Goal: Task Accomplishment & Management: Complete application form

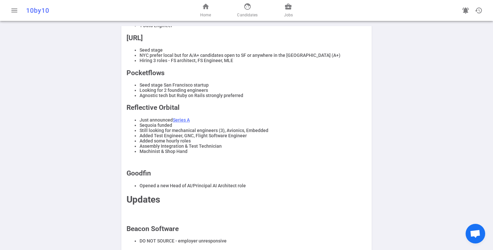
scroll to position [206, 0]
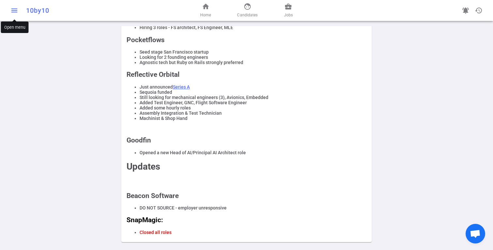
click at [13, 10] on span "menu" at bounding box center [14, 11] width 8 height 8
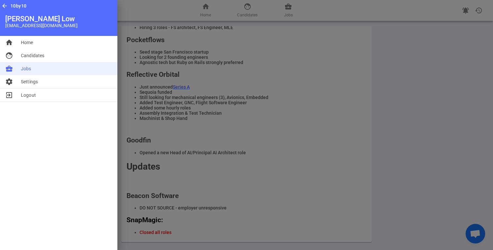
click at [39, 69] on li "business_center Jobs" at bounding box center [58, 68] width 117 height 13
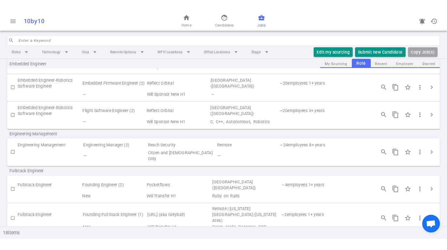
scroll to position [159, 0]
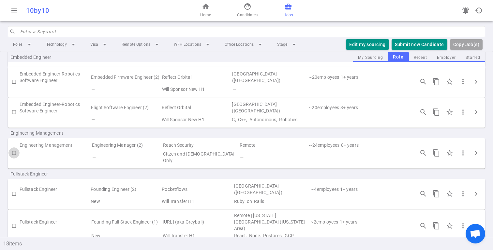
click at [14, 149] on input "checkbox" at bounding box center [13, 152] width 11 height 11
checkbox input "true"
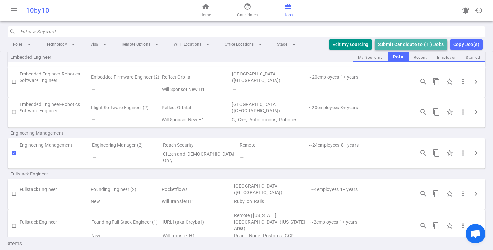
click at [403, 43] on button "Submit Candidate to ( 1 ) Jobs" at bounding box center [411, 44] width 73 height 11
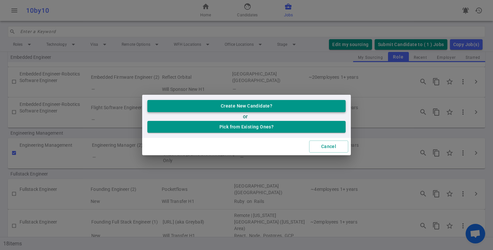
click at [262, 104] on button "Create New Candidate?" at bounding box center [246, 106] width 198 height 12
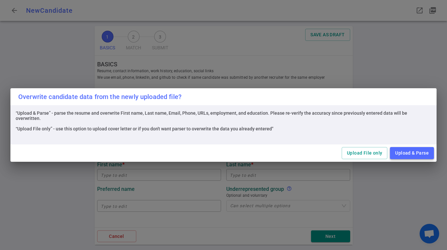
click at [400, 154] on button "Upload & Parse" at bounding box center [412, 153] width 44 height 12
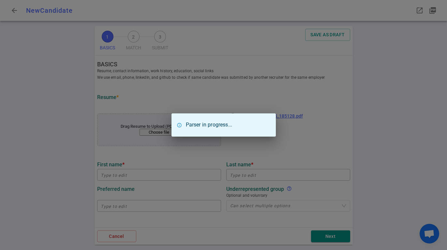
type input "Akshay"
type input "[PERSON_NAME]"
type input "[EMAIL_ADDRESS][PERSON_NAME][DOMAIN_NAME]"
type input "[URL][DOMAIN_NAME]"
type textarea "[DOMAIN_NAME],[DOMAIN_NAME],[DOMAIN_NAME],[DOMAIN_NAME]"
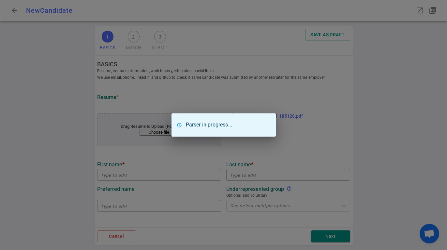
type input "Ripple"
type textarea "Engineering Manager - Shared Services Team"
type input "17.6"
type input "[GEOGRAPHIC_DATA][US_STATE] - [GEOGRAPHIC_DATA]"
type input "Advanced Leadership Management Executive Program"
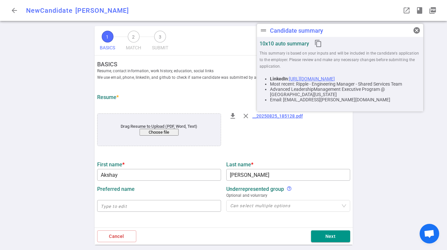
click at [399, 128] on div "1 BASICS 2 MATCH 3 SUBMIT SAVE AS DRAFT BASICS Resume, contact information, wor…" at bounding box center [223, 137] width 447 height 223
click at [416, 30] on span "cancel" at bounding box center [417, 30] width 8 height 8
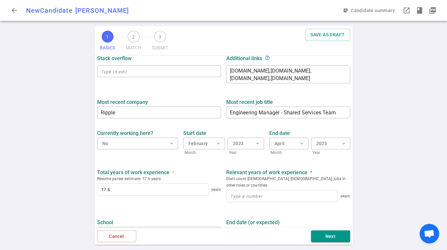
scroll to position [288, 0]
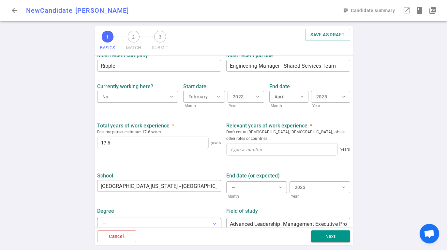
click at [201, 218] on button "— expand_more" at bounding box center [159, 224] width 124 height 12
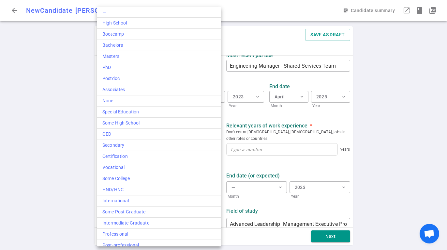
click at [379, 155] on div at bounding box center [223, 125] width 447 height 250
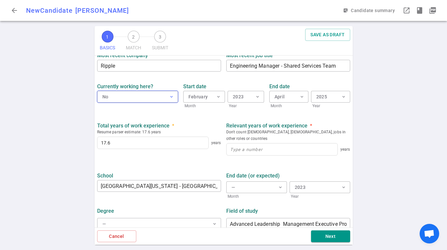
click at [152, 94] on button "No expand_more" at bounding box center [137, 97] width 81 height 12
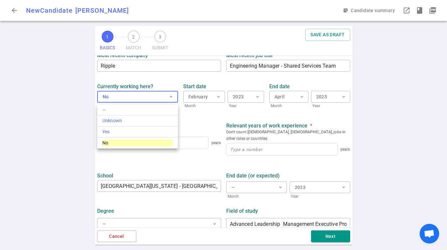
click at [348, 121] on div at bounding box center [223, 125] width 447 height 250
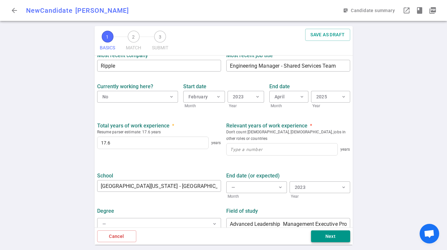
click at [333, 233] on button "Next" at bounding box center [330, 236] width 39 height 12
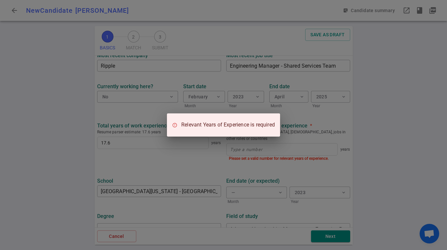
click at [298, 162] on div "Relevant Years of Experience is required" at bounding box center [223, 125] width 447 height 250
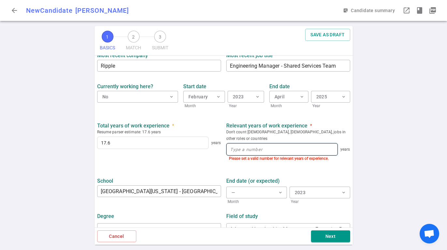
click at [275, 145] on input at bounding box center [282, 149] width 111 height 12
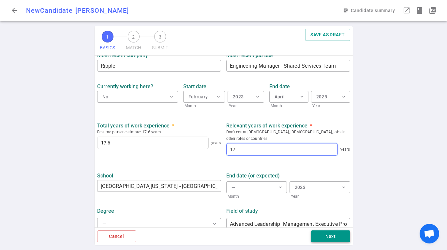
type input "17"
click at [330, 236] on button "Next" at bounding box center [330, 236] width 39 height 12
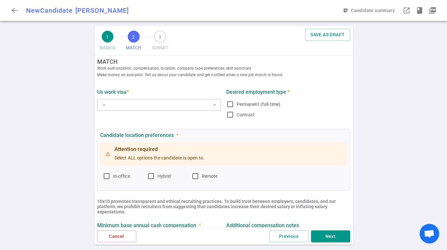
scroll to position [0, 0]
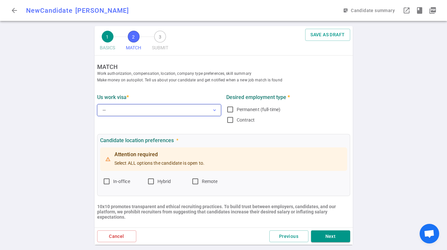
click at [187, 105] on button "— expand_more" at bounding box center [159, 110] width 124 height 12
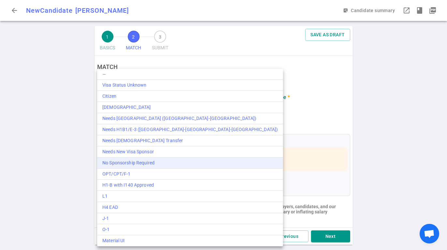
click at [196, 160] on div "No Sponsorship Required" at bounding box center [189, 162] width 175 height 7
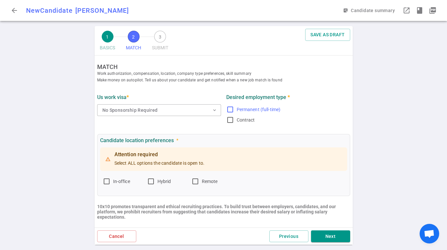
click at [234, 108] on label "Permanent (full-time)" at bounding box center [286, 109] width 121 height 10
click at [234, 108] on input "Permanent (full-time)" at bounding box center [230, 109] width 8 height 8
checkbox input "true"
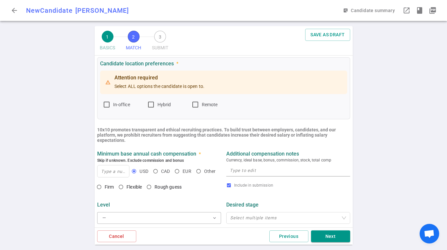
scroll to position [88, 0]
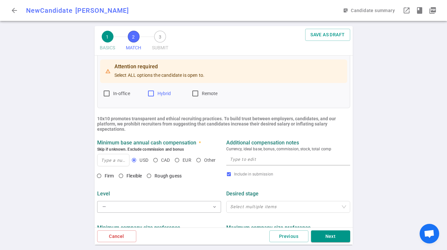
click at [152, 90] on input "Hybrid" at bounding box center [151, 93] width 8 height 8
checkbox input "true"
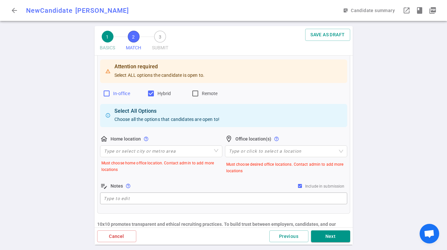
click at [109, 93] on input "In-office" at bounding box center [107, 93] width 8 height 8
checkbox input "true"
click at [172, 148] on input "search" at bounding box center [161, 150] width 114 height 11
click at [70, 148] on div "1 BASICS 2 MATCH 3 SUBMIT SAVE AS DRAFT MATCH Work authorization, compensation,…" at bounding box center [223, 137] width 447 height 223
click at [126, 153] on input "search" at bounding box center [161, 150] width 114 height 11
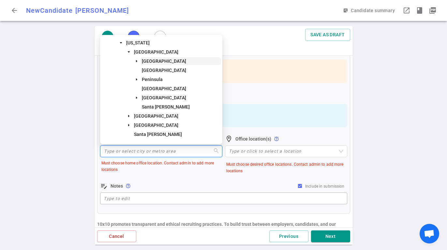
scroll to position [54, 0]
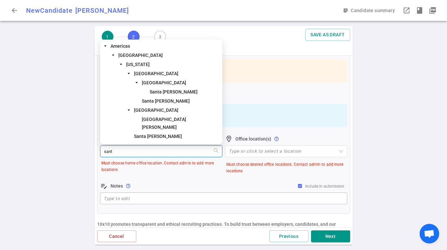
type input "santa"
click at [176, 96] on span "Santa [PERSON_NAME]" at bounding box center [184, 92] width 73 height 8
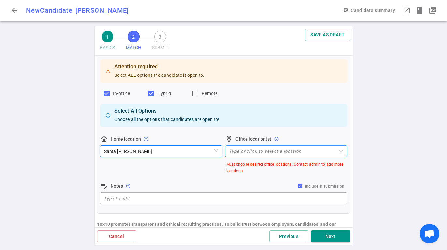
click at [266, 151] on div at bounding box center [282, 151] width 113 height 5
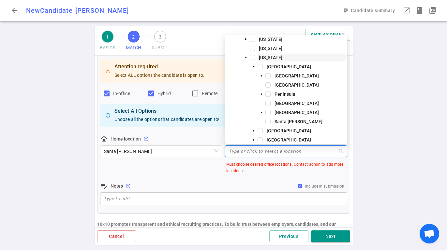
scroll to position [0, 0]
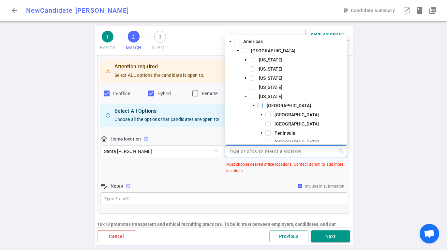
click at [263, 104] on span at bounding box center [260, 105] width 5 height 5
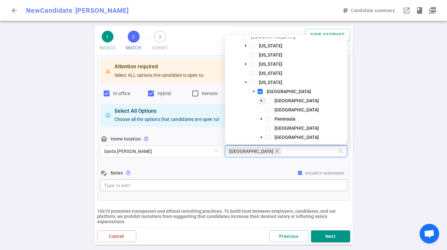
scroll to position [14, 0]
click at [254, 90] on icon "caret-down" at bounding box center [254, 90] width 2 height 1
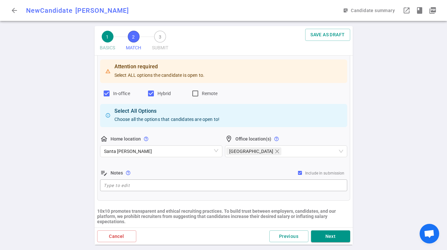
click at [395, 106] on div "1 BASICS 2 MATCH 3 SUBMIT SAVE AS DRAFT MATCH Work authorization, compensation,…" at bounding box center [223, 137] width 447 height 223
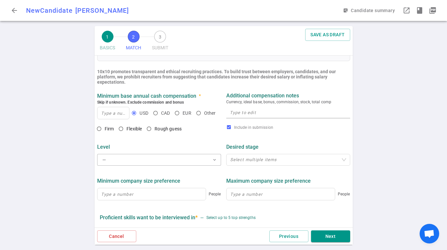
scroll to position [221, 0]
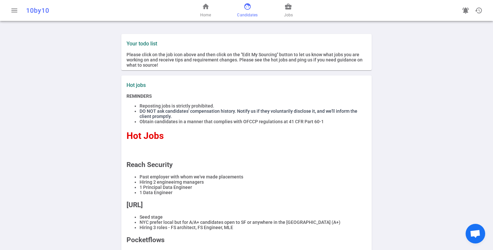
click at [243, 12] on span "Candidates" at bounding box center [247, 15] width 21 height 7
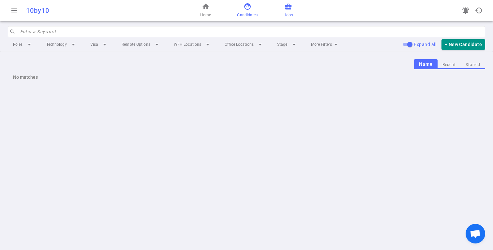
click at [287, 9] on span "business_center" at bounding box center [288, 7] width 8 height 8
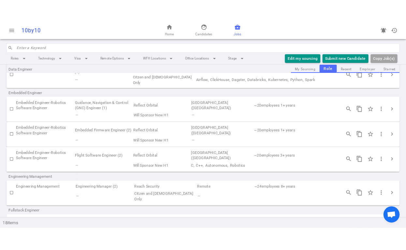
scroll to position [116, 0]
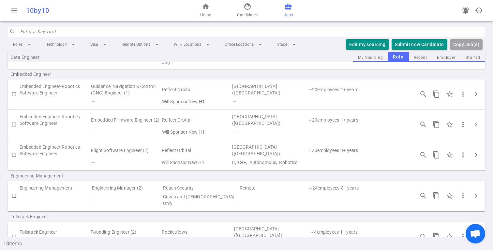
click at [15, 190] on input "checkbox" at bounding box center [13, 195] width 11 height 11
checkbox input "true"
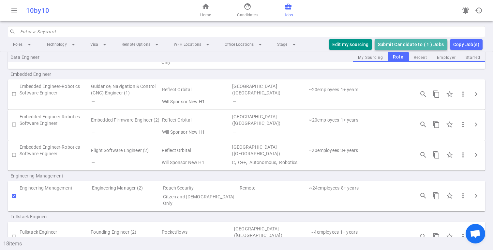
click at [397, 43] on button "Submit Candidate to ( 1 ) Jobs" at bounding box center [411, 44] width 73 height 11
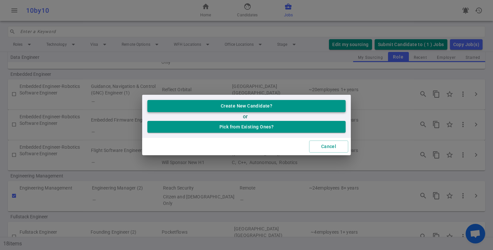
click at [254, 107] on button "Create New Candidate?" at bounding box center [246, 106] width 198 height 12
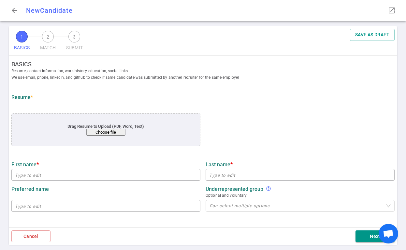
click at [115, 134] on button "Choose file" at bounding box center [105, 132] width 39 height 7
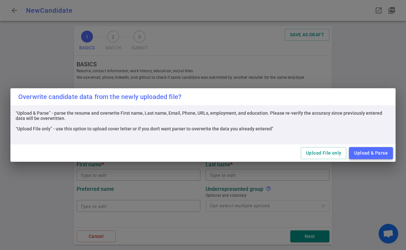
click at [364, 153] on button "Upload & Parse" at bounding box center [371, 153] width 44 height 12
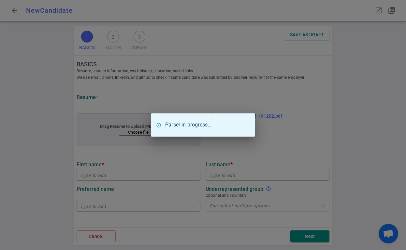
type input "Akshay"
type input "[PERSON_NAME]"
type input "[EMAIL_ADDRESS][PERSON_NAME][DOMAIN_NAME]"
type input "[URL][DOMAIN_NAME]"
type textarea "[DOMAIN_NAME],[DOMAIN_NAME],[DOMAIN_NAME],[DOMAIN_NAME]"
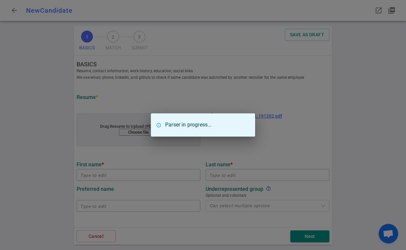
type input "Ripple"
type textarea "Engineering Manager - Shared Services Team"
type input "17.6"
type input "[GEOGRAPHIC_DATA][US_STATE] - [GEOGRAPHIC_DATA]"
type input "Advanced Leadership Management Executive Program"
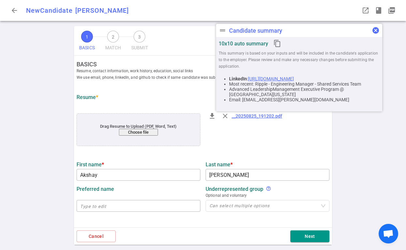
click at [375, 30] on span "cancel" at bounding box center [376, 30] width 8 height 8
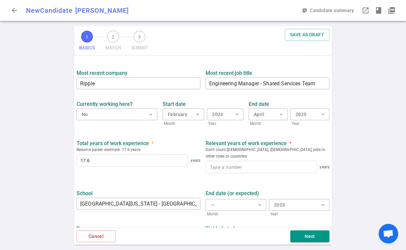
scroll to position [288, 0]
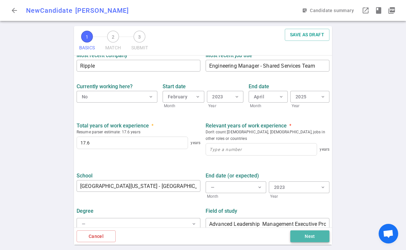
click at [310, 236] on button "Next" at bounding box center [310, 236] width 39 height 12
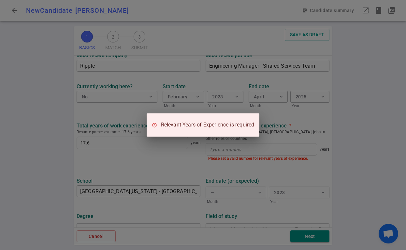
click at [271, 163] on div "Relevant Years of Experience is required" at bounding box center [203, 125] width 406 height 250
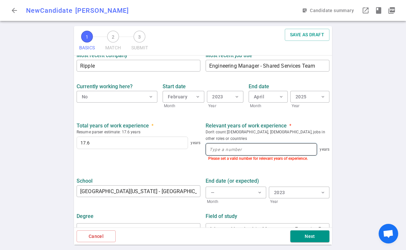
click at [244, 145] on input at bounding box center [261, 149] width 111 height 12
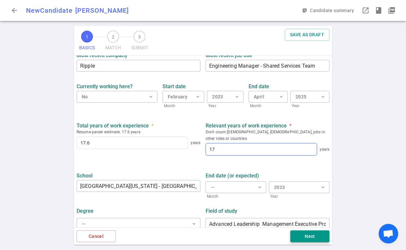
type input "17"
click at [304, 237] on button "Next" at bounding box center [310, 236] width 39 height 12
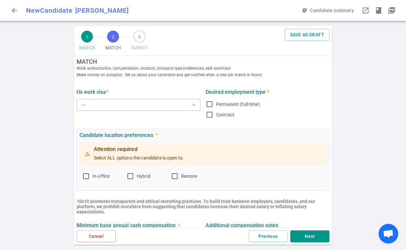
scroll to position [0, 0]
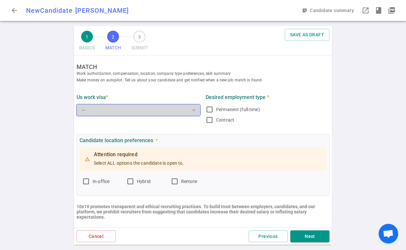
click at [171, 108] on button "— expand_more" at bounding box center [139, 110] width 124 height 12
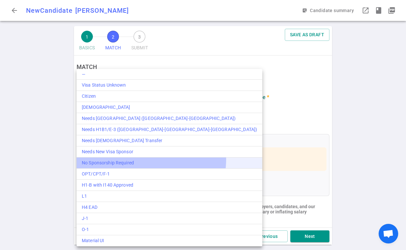
click at [151, 159] on div "No Sponsorship Required" at bounding box center [169, 162] width 175 height 7
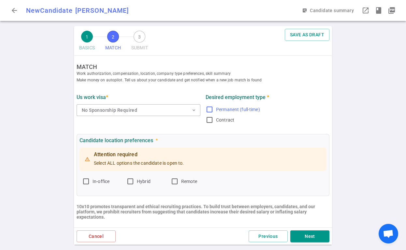
click at [294, 105] on label "Permanent (full-time)" at bounding box center [266, 109] width 121 height 10
click at [214, 105] on input "Permanent (full-time)" at bounding box center [210, 109] width 8 height 8
checkbox input "true"
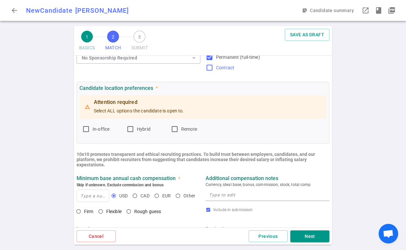
scroll to position [56, 0]
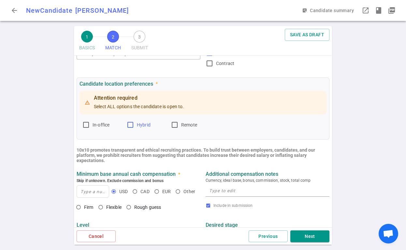
click at [130, 123] on input "Hybrid" at bounding box center [131, 125] width 8 height 8
checkbox input "true"
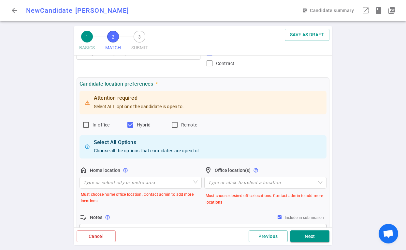
scroll to position [109, 0]
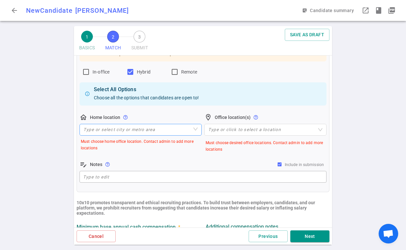
click at [171, 129] on input "search" at bounding box center [141, 129] width 114 height 11
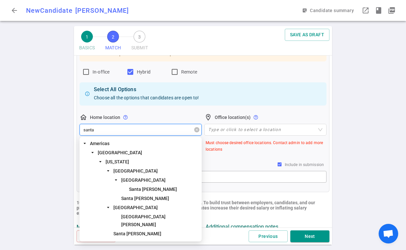
type input "santa"
click at [152, 189] on span "Santa [PERSON_NAME]" at bounding box center [153, 188] width 48 height 5
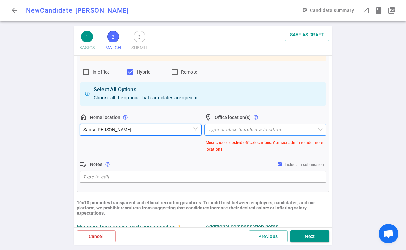
click at [236, 130] on div at bounding box center [262, 129] width 113 height 5
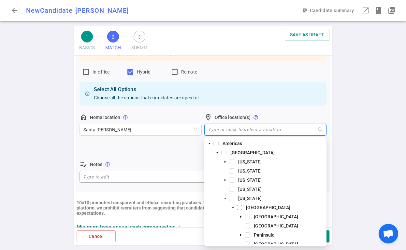
click at [239, 207] on span at bounding box center [239, 207] width 5 height 5
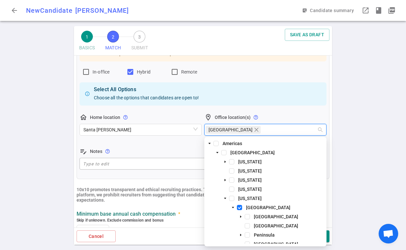
click at [367, 147] on div "1 BASICS 2 MATCH 3 SUBMIT SAVE AS DRAFT MATCH Work authorization, compensation,…" at bounding box center [203, 137] width 406 height 223
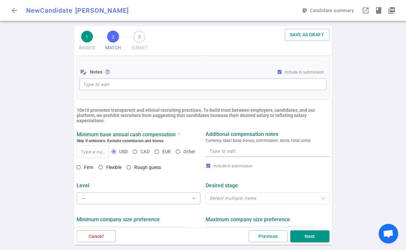
scroll to position [195, 0]
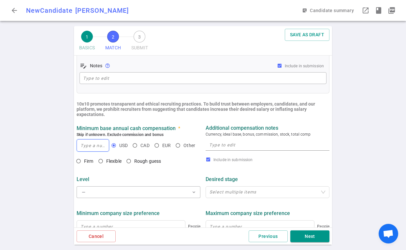
click at [96, 145] on input at bounding box center [93, 145] width 32 height 12
type input "270,000"
click at [43, 158] on div "1 BASICS 2 MATCH 3 SUBMIT SAVE AS DRAFT MATCH Work authorization, compensation,…" at bounding box center [203, 137] width 406 height 223
click at [101, 160] on input "Flexible" at bounding box center [100, 160] width 11 height 11
radio input "true"
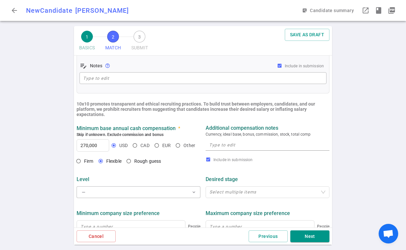
click at [57, 162] on div "1 BASICS 2 MATCH 3 SUBMIT SAVE AS DRAFT MATCH Work authorization, compensation,…" at bounding box center [203, 137] width 406 height 223
click at [208, 189] on div "Select multiple items" at bounding box center [268, 192] width 124 height 12
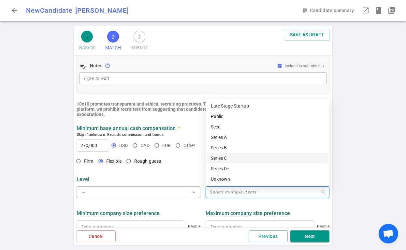
click at [232, 155] on div "Series C" at bounding box center [268, 157] width 114 height 7
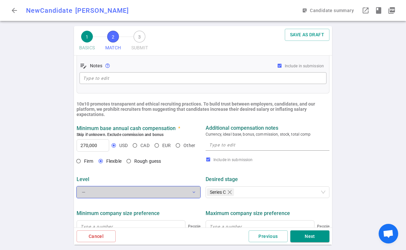
click at [144, 194] on button "— expand_more" at bounding box center [139, 192] width 124 height 12
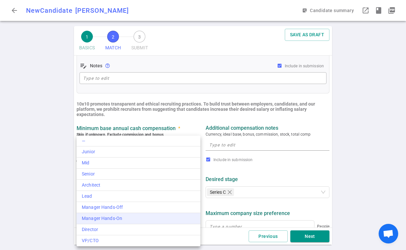
click at [132, 218] on div "Manager Hands-On" at bounding box center [139, 218] width 114 height 7
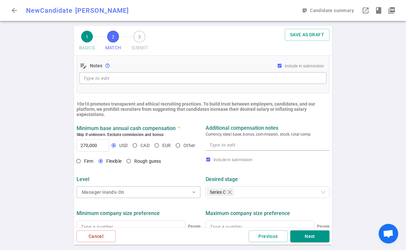
click at [34, 166] on div "1 BASICS 2 MATCH 3 SUBMIT SAVE AS DRAFT MATCH Work authorization, compensation,…" at bounding box center [203, 137] width 406 height 223
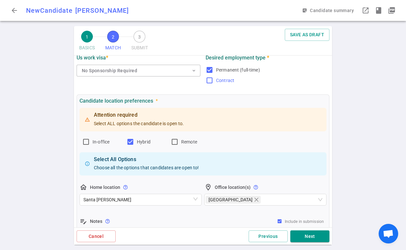
scroll to position [42, 0]
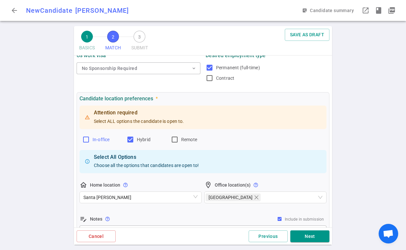
click at [88, 139] on input "In-office" at bounding box center [86, 139] width 8 height 8
checkbox input "true"
click at [174, 138] on input "Remote" at bounding box center [175, 139] width 8 height 8
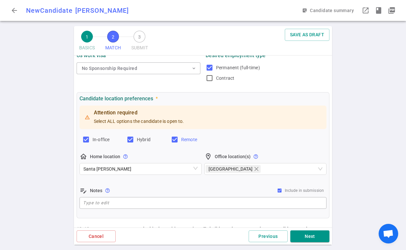
click at [175, 140] on input "Remote" at bounding box center [175, 139] width 8 height 8
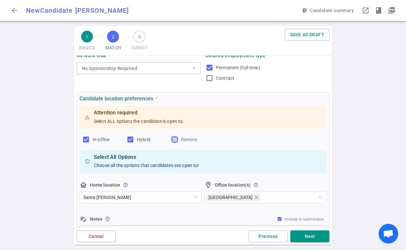
click at [174, 137] on input "Remote" at bounding box center [175, 139] width 8 height 8
checkbox input "true"
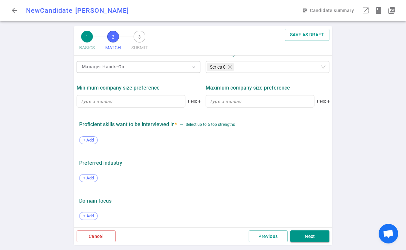
scroll to position [292, 0]
click at [86, 140] on span "+ Add" at bounding box center [88, 139] width 15 height 5
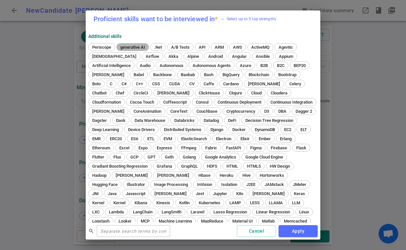
click at [140, 48] on span "generative AI" at bounding box center [132, 47] width 29 height 5
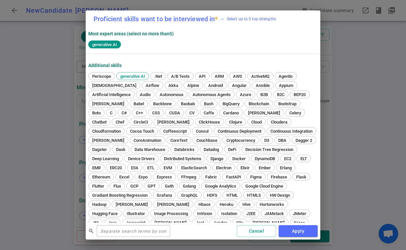
click at [138, 46] on div "generative AI" at bounding box center [203, 44] width 230 height 9
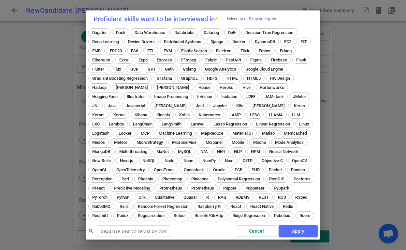
scroll to position [120, 0]
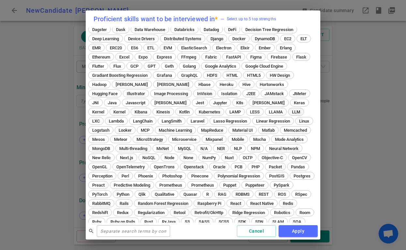
click at [290, 112] on span "LLM" at bounding box center [296, 111] width 13 height 5
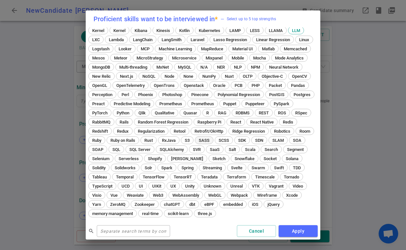
scroll to position [0, 0]
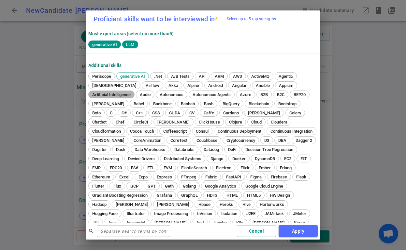
click at [117, 95] on span "Artificial Intelligence" at bounding box center [111, 94] width 43 height 5
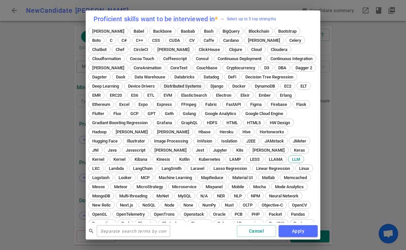
scroll to position [74, 0]
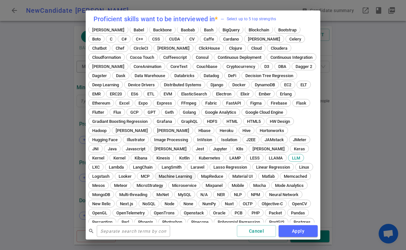
click at [155, 173] on div "Machine Learning" at bounding box center [175, 176] width 41 height 8
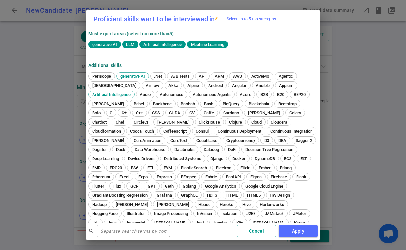
scroll to position [201, 0]
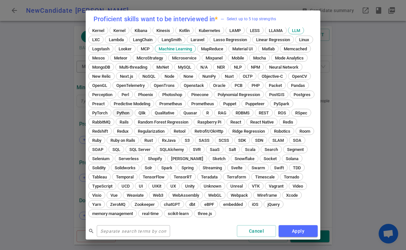
click at [114, 114] on span "Python" at bounding box center [122, 112] width 17 height 5
click at [301, 234] on button "Apply" at bounding box center [298, 231] width 39 height 12
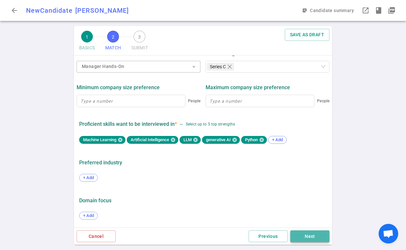
click at [304, 235] on button "Next" at bounding box center [310, 236] width 39 height 12
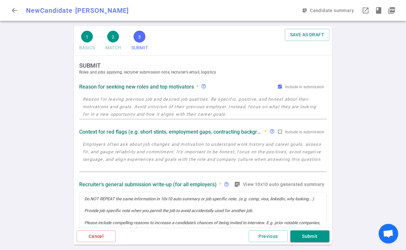
scroll to position [0, 0]
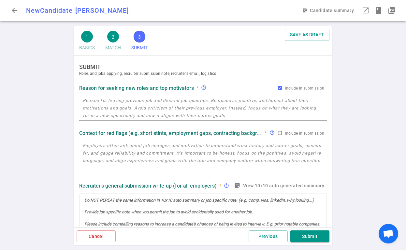
click at [168, 105] on textarea at bounding box center [203, 108] width 241 height 23
paste textarea ""Team was laid off due to budget and financial constraints. Took some time off …"
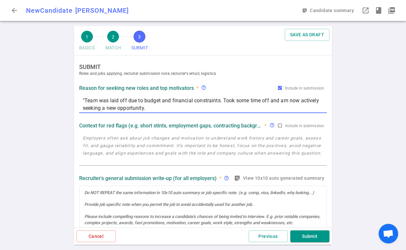
click at [84, 99] on textarea ""Team was laid off due to budget and financial constraints. Took some time off …" at bounding box center [203, 104] width 241 height 15
click at [281, 98] on textarea "Team was laid off due to budget and financial constraints. Took some time off a…" at bounding box center [203, 104] width 241 height 15
type textarea "Team was laid off due to budget and financial constraints. Took some time off a…"
click at [175, 145] on textarea at bounding box center [203, 149] width 241 height 30
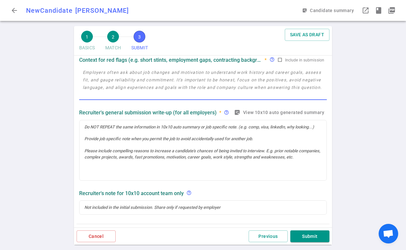
scroll to position [67, 0]
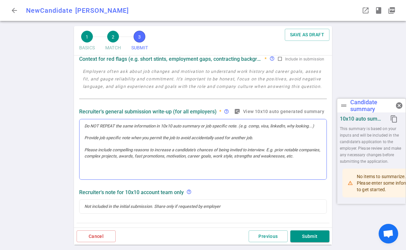
click at [179, 145] on div at bounding box center [203, 149] width 247 height 60
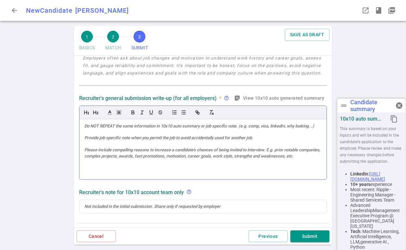
scroll to position [0, 0]
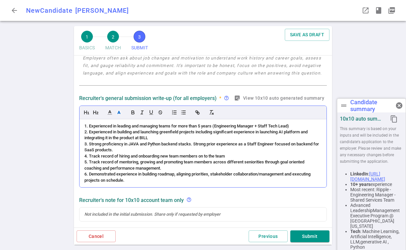
click at [89, 126] on span "1. Experienced in leading and managing teams for more than 5 years (Engineering…" at bounding box center [186, 125] width 205 height 5
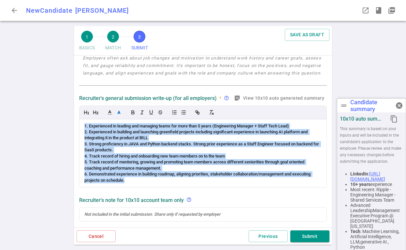
drag, startPoint x: 135, startPoint y: 181, endPoint x: 73, endPoint y: 117, distance: 88.6
click at [73, 117] on div "1 BASICS 2 MATCH 3 SUBMIT SAVE AS DRAFT SUBMIT Roles and jobs applying, recruit…" at bounding box center [203, 137] width 261 height 223
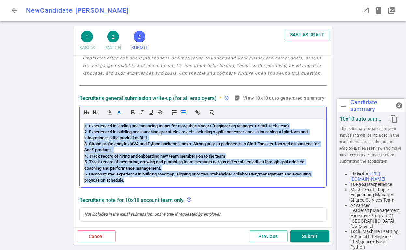
click at [184, 113] on icon "button" at bounding box center [184, 112] width 6 height 6
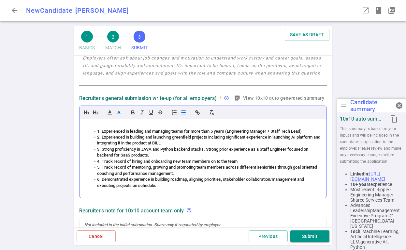
click at [184, 113] on icon "button" at bounding box center [184, 112] width 6 height 6
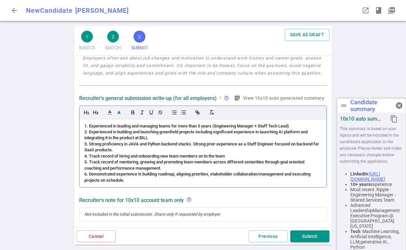
click at [88, 125] on span "1. Experienced in leading and managing teams for more than 5 years (Engineering…" at bounding box center [186, 125] width 205 height 5
click at [88, 133] on span "2. Experienced in building and launching greenfield projects including signific…" at bounding box center [196, 134] width 224 height 11
click at [88, 145] on span "3. Strong proficiency in JAVA and Python backend stacks. Strong prior experienc…" at bounding box center [202, 146] width 236 height 11
click at [89, 155] on span "4. Track record of hiring and onboarding new team members on to the team" at bounding box center [154, 155] width 141 height 5
click at [89, 162] on span "5. Track record of mentoring, growing and promoting team members across differe…" at bounding box center [194, 164] width 221 height 11
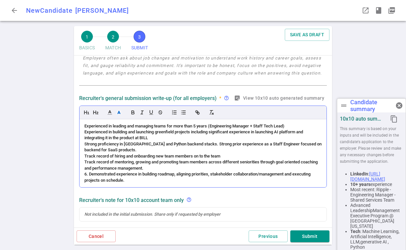
click at [89, 173] on span "6. Demonstrated experience in building roadmap, aligning priorities, stakeholde…" at bounding box center [197, 176] width 227 height 11
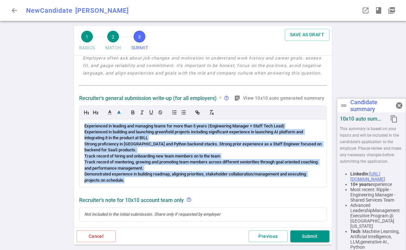
drag, startPoint x: 131, startPoint y: 180, endPoint x: 73, endPoint y: 109, distance: 92.1
click at [73, 109] on div "1 BASICS 2 MATCH 3 SUBMIT SAVE AS DRAFT SUBMIT Roles and jobs applying, recruit…" at bounding box center [203, 137] width 261 height 223
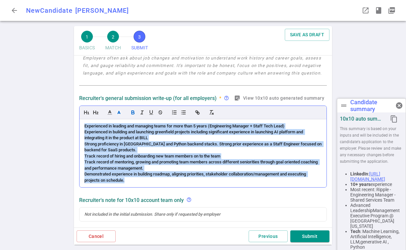
click at [135, 111] on icon "button" at bounding box center [133, 112] width 6 height 6
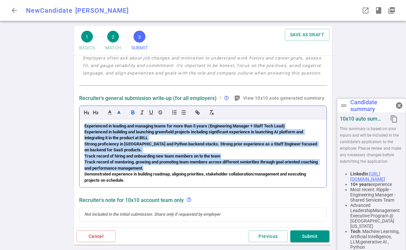
click at [135, 111] on icon "button" at bounding box center [133, 112] width 6 height 6
click at [182, 111] on icon "button" at bounding box center [184, 112] width 6 height 6
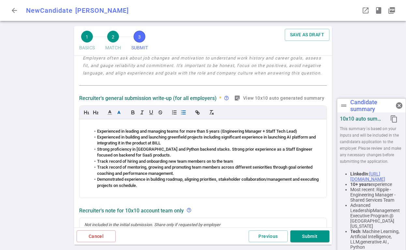
click at [78, 159] on div "Recruiter's general submission write-up (for all employers) * help_outline stic…" at bounding box center [203, 145] width 253 height 107
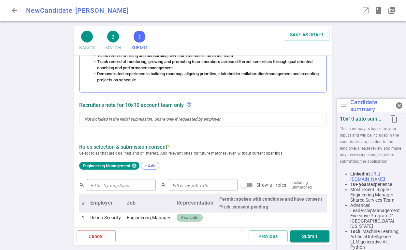
scroll to position [173, 0]
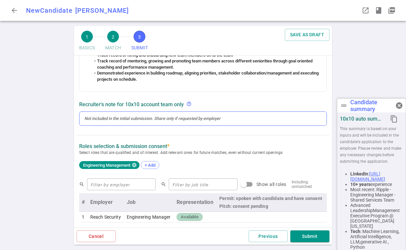
click at [191, 120] on div at bounding box center [202, 118] width 237 height 6
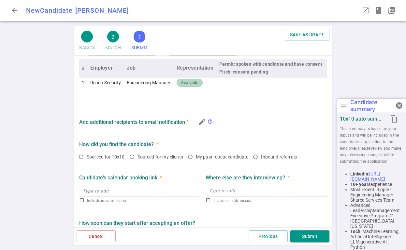
scroll to position [325, 0]
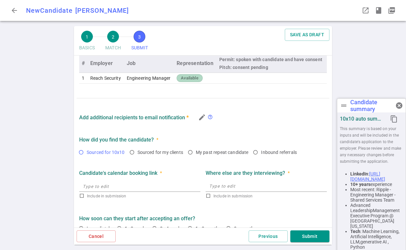
click at [83, 153] on input "Sourced for 10x10" at bounding box center [81, 151] width 11 height 11
radio input "true"
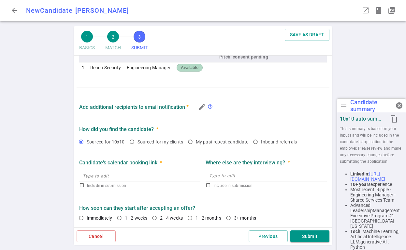
click at [224, 178] on textarea at bounding box center [266, 176] width 114 height 8
click at [136, 177] on input "text" at bounding box center [139, 175] width 121 height 10
click at [81, 217] on input "Immediately" at bounding box center [81, 217] width 11 height 11
radio input "true"
click at [310, 233] on button "Submit" at bounding box center [310, 236] width 39 height 12
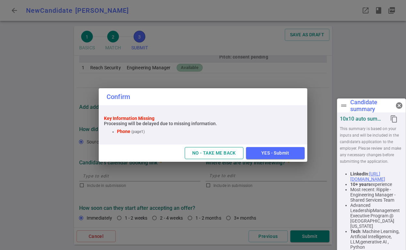
click at [226, 152] on button "NO - TAKE ME BACK" at bounding box center [214, 153] width 59 height 12
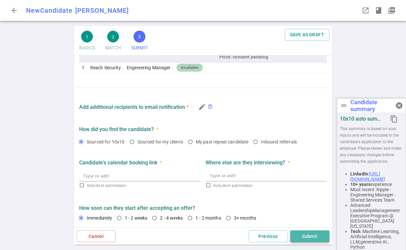
click at [306, 234] on button "Submit" at bounding box center [310, 236] width 39 height 12
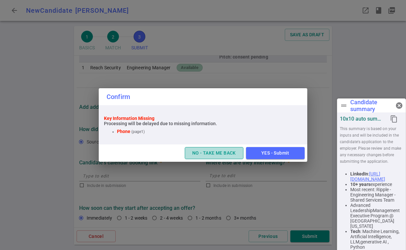
click at [210, 153] on button "NO - TAKE ME BACK" at bounding box center [214, 153] width 59 height 12
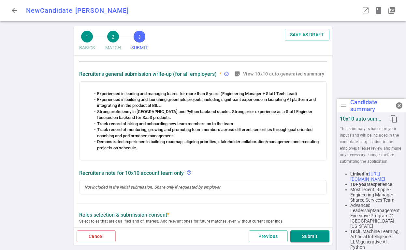
scroll to position [0, 0]
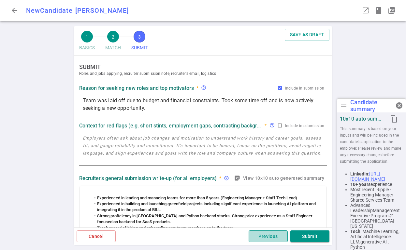
click at [269, 236] on button "Previous" at bounding box center [268, 236] width 39 height 12
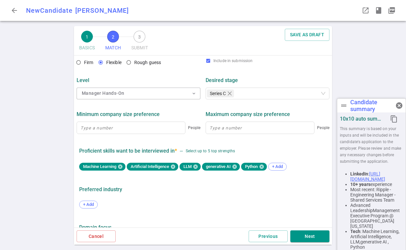
scroll to position [276, 0]
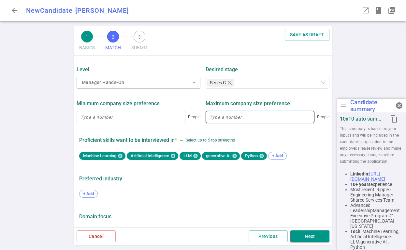
click at [249, 118] on input at bounding box center [260, 117] width 108 height 12
paste input "4,157,134,434"
click at [215, 116] on input "4,157,134,434" at bounding box center [260, 117] width 108 height 12
click at [218, 118] on input "4157134434" at bounding box center [260, 117] width 108 height 12
click at [226, 117] on input "415-7134434" at bounding box center [260, 117] width 108 height 12
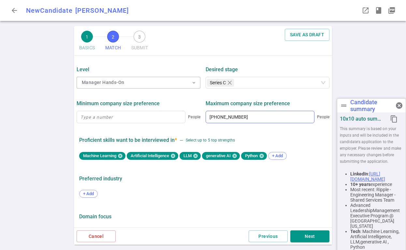
type input "10,000"
click at [233, 174] on div "Preferred Industry" at bounding box center [203, 179] width 248 height 12
click at [233, 119] on input "10,000" at bounding box center [260, 117] width 108 height 12
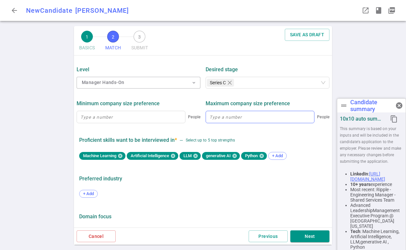
click at [228, 197] on div "+ Add" at bounding box center [203, 194] width 248 height 14
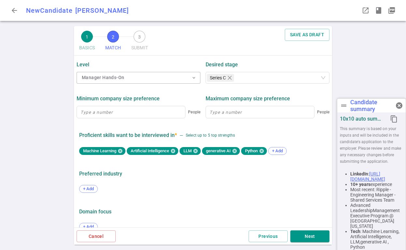
scroll to position [292, 0]
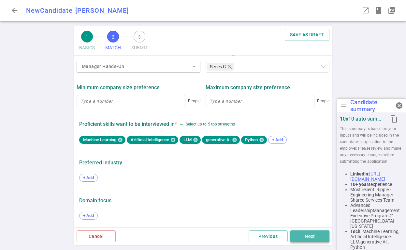
click at [307, 233] on button "Next" at bounding box center [310, 236] width 39 height 12
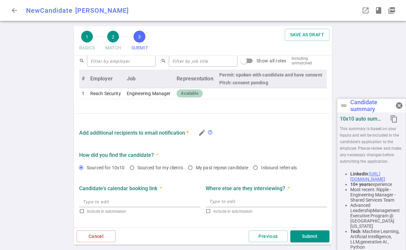
scroll to position [322, 0]
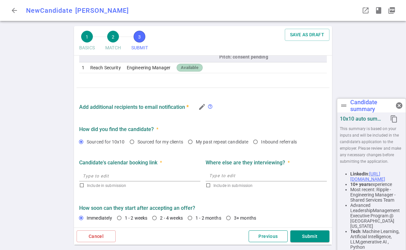
click at [266, 235] on button "Previous" at bounding box center [268, 236] width 39 height 12
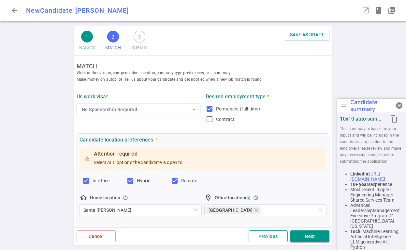
scroll to position [0, 0]
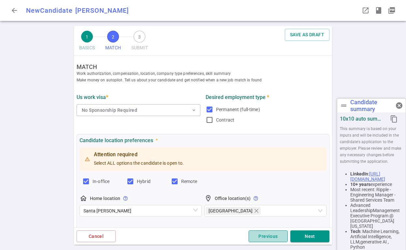
click at [266, 235] on button "Previous" at bounding box center [268, 236] width 39 height 12
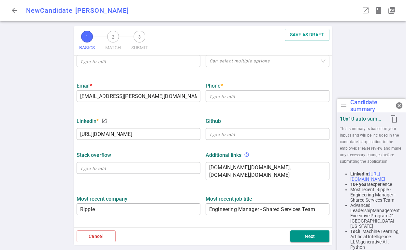
scroll to position [126, 0]
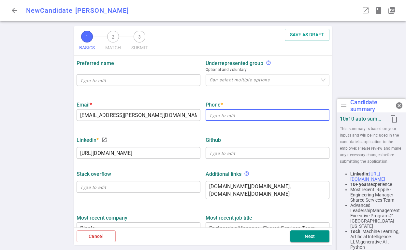
click at [225, 116] on input "text" at bounding box center [268, 115] width 124 height 10
paste input "4157134434"
type input "4157134434"
click at [305, 236] on button "Next" at bounding box center [310, 236] width 39 height 12
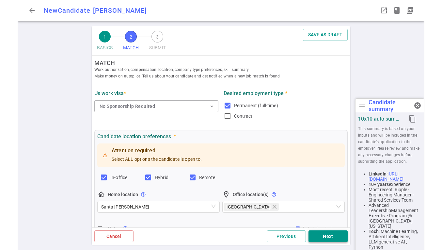
scroll to position [0, 0]
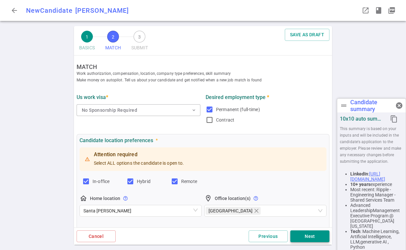
click at [305, 236] on button "Next" at bounding box center [310, 236] width 39 height 12
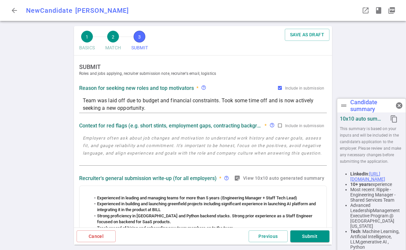
click at [305, 236] on button "Submit" at bounding box center [310, 236] width 39 height 12
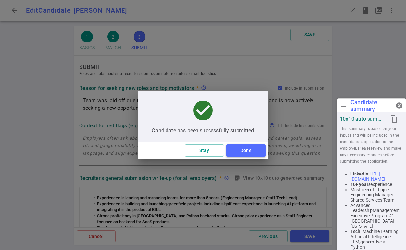
click at [249, 146] on button "Done" at bounding box center [246, 150] width 39 height 12
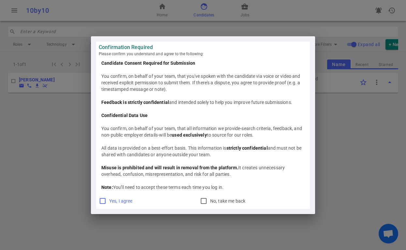
click at [102, 198] on input "Yes, I agree" at bounding box center [103, 201] width 8 height 8
checkbox input "true"
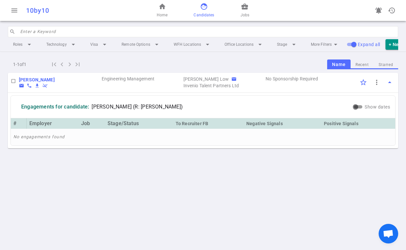
click at [121, 84] on td "Engineering Management" at bounding box center [142, 81] width 82 height 16
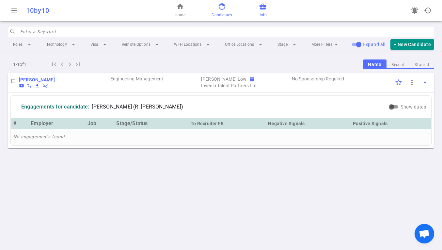
click at [258, 9] on link "business_center Jobs" at bounding box center [262, 11] width 9 height 16
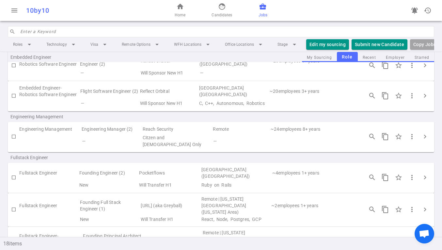
scroll to position [192, 0]
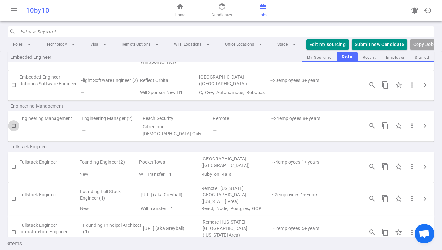
click at [14, 120] on input "checkbox" at bounding box center [13, 125] width 11 height 11
checkbox input "true"
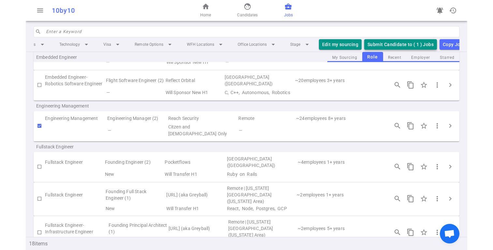
scroll to position [0, 27]
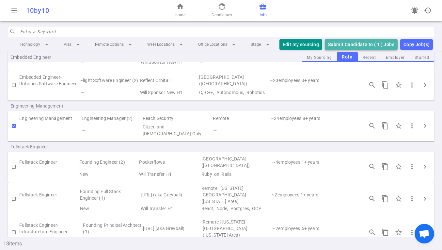
click at [349, 42] on button "Submit Candidate to ( 1 ) Jobs" at bounding box center [361, 44] width 73 height 11
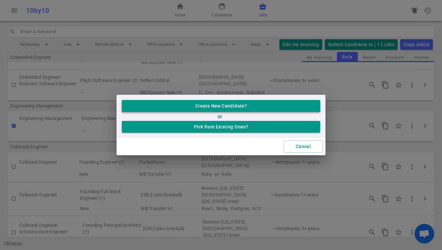
click at [236, 108] on button "Create New Candidate?" at bounding box center [221, 106] width 198 height 12
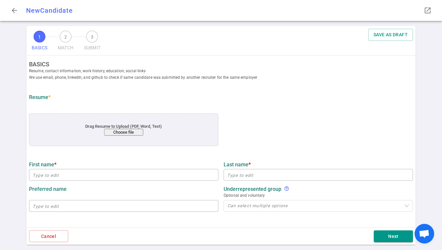
click at [140, 129] on button "Choose file" at bounding box center [123, 132] width 39 height 7
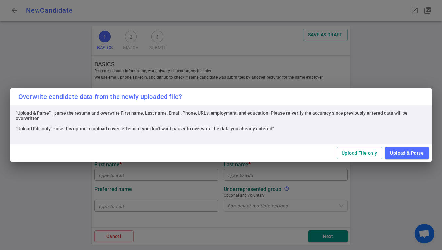
click at [395, 151] on button "Upload & Parse" at bounding box center [407, 153] width 44 height 12
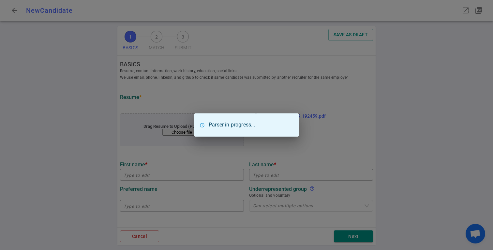
type input "Sirikhwan"
type input "Lertvilai"
type input "[EMAIL_ADDRESS][DOMAIN_NAME]"
type input "[PHONE_NUMBER]"
type input "[URL][DOMAIN_NAME]"
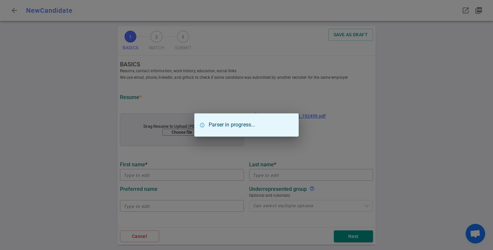
type input "Candoriq"
type textarea "Software Engineering Manager"
type input "13.3"
type input "[GEOGRAPHIC_DATA]"
type input "Information System Management"
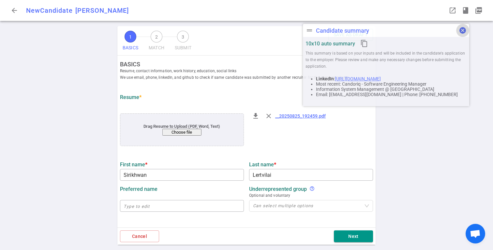
click at [463, 29] on span "cancel" at bounding box center [463, 30] width 8 height 8
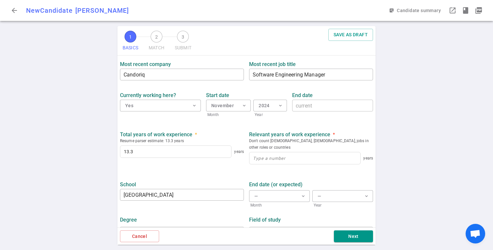
scroll to position [281, 0]
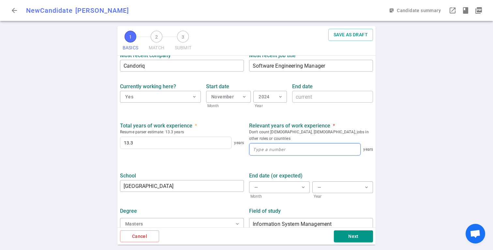
click at [276, 146] on input at bounding box center [305, 149] width 111 height 12
type input "13"
click at [403, 153] on div "1 BASICS 2 MATCH 3 SUBMIT SAVE AS DRAFT BASICS Resume, contact information, wor…" at bounding box center [246, 137] width 493 height 223
click at [352, 235] on button "Next" at bounding box center [353, 236] width 39 height 12
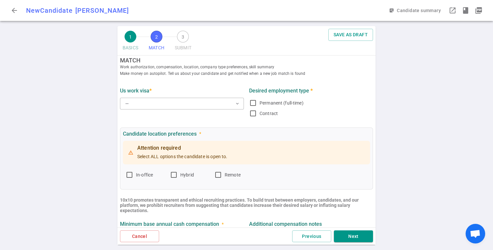
scroll to position [0, 0]
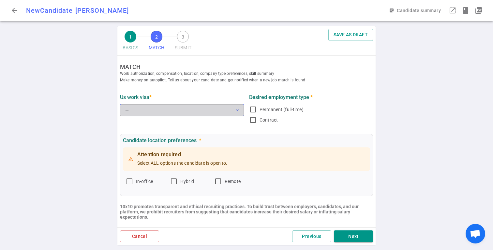
click at [211, 112] on button "— expand_more" at bounding box center [182, 110] width 124 height 12
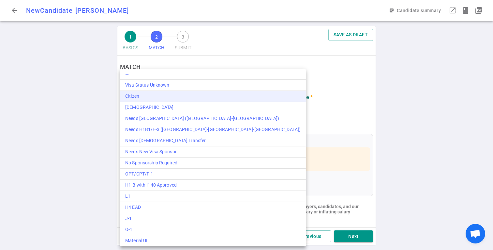
click at [201, 98] on div "Citizen" at bounding box center [212, 96] width 175 height 7
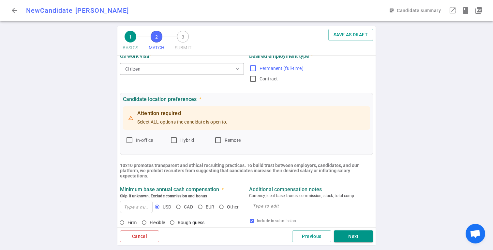
scroll to position [43, 0]
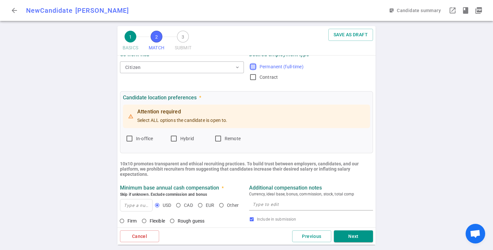
click at [253, 66] on input "Permanent (full-time)" at bounding box center [253, 67] width 8 height 8
checkbox input "true"
click at [130, 135] on input "In-office" at bounding box center [130, 138] width 8 height 8
checkbox input "true"
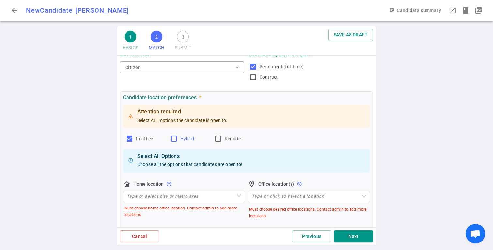
click at [175, 137] on input "Hybrid" at bounding box center [174, 138] width 8 height 8
checkbox input "true"
click at [223, 138] on label "Remote" at bounding box center [233, 138] width 39 height 10
click at [222, 138] on input "Remote" at bounding box center [218, 138] width 8 height 8
checkbox input "true"
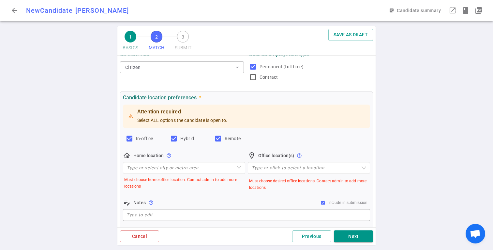
click at [482, 152] on div "1 BASICS 2 MATCH 3 SUBMIT SAVE AS DRAFT MATCH Work authorization, compensation,…" at bounding box center [246, 137] width 493 height 223
click at [166, 170] on input "search" at bounding box center [184, 167] width 114 height 11
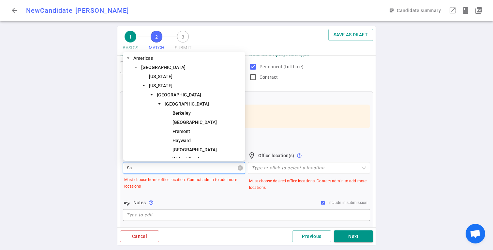
type input "San"
click at [153, 85] on icon "caret-down" at bounding box center [151, 85] width 3 height 3
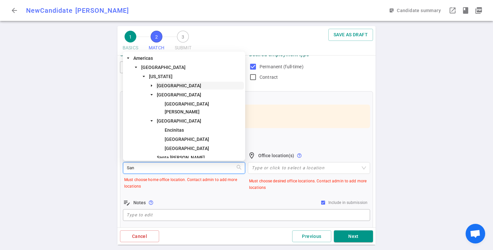
click at [163, 88] on span "[GEOGRAPHIC_DATA]" at bounding box center [179, 85] width 44 height 5
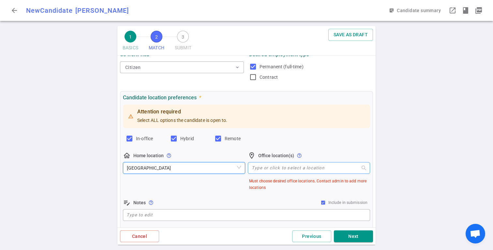
click at [288, 171] on div "Type or click to select a location" at bounding box center [309, 168] width 122 height 12
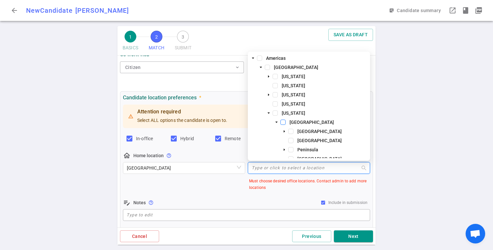
click at [283, 121] on span at bounding box center [283, 121] width 5 height 5
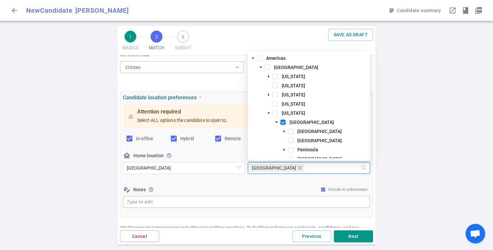
click at [394, 154] on div "1 BASICS 2 MATCH 3 SUBMIT SAVE AS DRAFT MATCH Work authorization, compensation,…" at bounding box center [246, 137] width 493 height 223
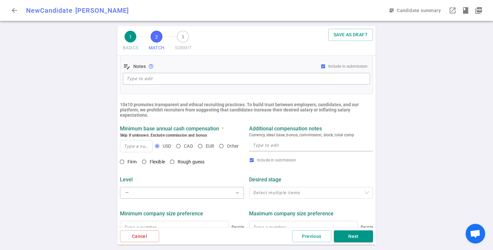
scroll to position [167, 0]
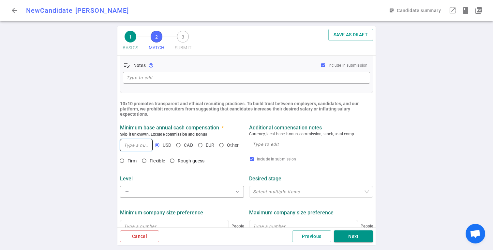
click at [133, 145] on input at bounding box center [136, 145] width 32 height 12
type input "270,000"
click at [179, 146] on input "CAD" at bounding box center [178, 144] width 11 height 11
radio input "true"
click at [158, 145] on input "USD" at bounding box center [157, 144] width 11 height 11
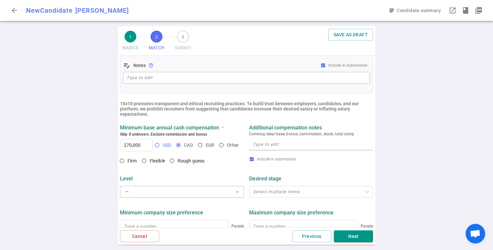
radio input "true"
click at [145, 161] on input "Flexible" at bounding box center [144, 160] width 11 height 11
radio input "true"
click at [267, 145] on textarea at bounding box center [311, 144] width 117 height 8
click at [265, 191] on div at bounding box center [308, 191] width 114 height 5
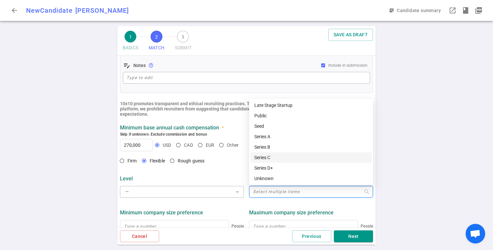
click at [292, 155] on div "Series C" at bounding box center [311, 157] width 114 height 7
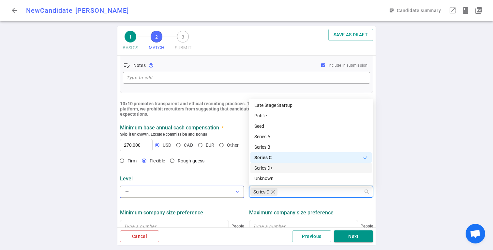
click at [171, 196] on button "— expand_more" at bounding box center [182, 192] width 124 height 12
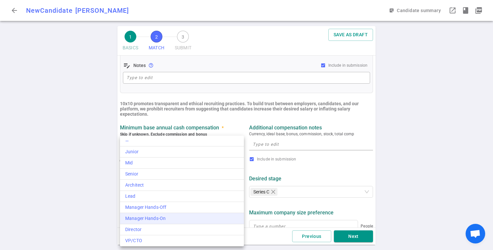
click at [172, 215] on div "Manager Hands-On" at bounding box center [182, 218] width 114 height 7
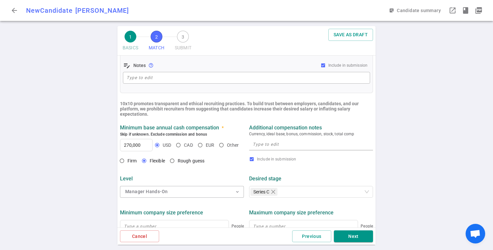
click at [82, 145] on div "1 BASICS 2 MATCH 3 SUBMIT SAVE AS DRAFT MATCH Work authorization, compensation,…" at bounding box center [246, 137] width 493 height 223
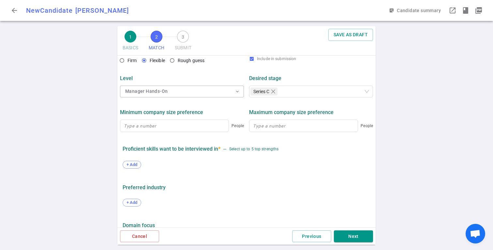
scroll to position [292, 0]
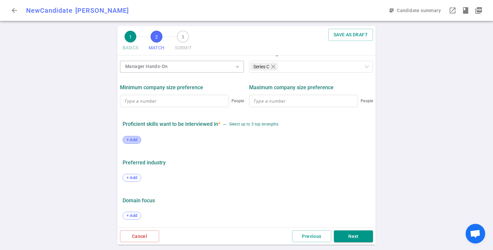
click at [129, 137] on span "+ Add" at bounding box center [131, 139] width 15 height 5
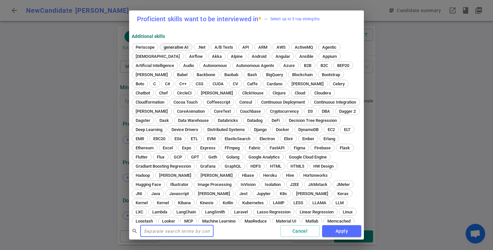
click at [174, 45] on span "generative AI" at bounding box center [175, 47] width 29 height 5
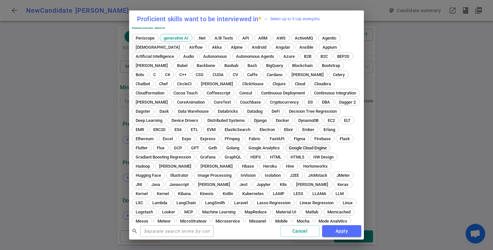
scroll to position [40, 0]
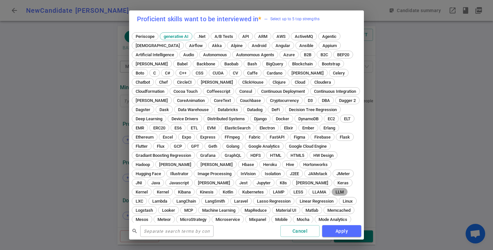
click at [333, 190] on span "LLM" at bounding box center [339, 191] width 13 height 5
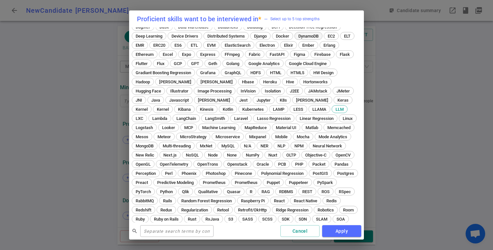
scroll to position [124, 0]
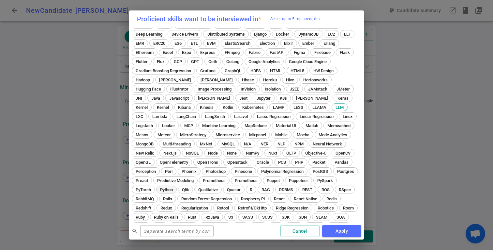
click at [158, 189] on span "Python" at bounding box center [166, 189] width 17 height 5
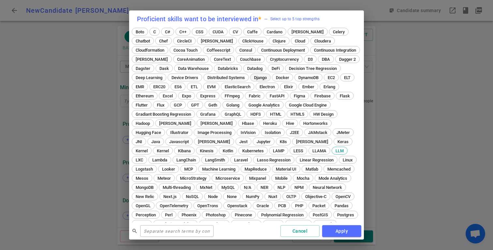
scroll to position [86, 0]
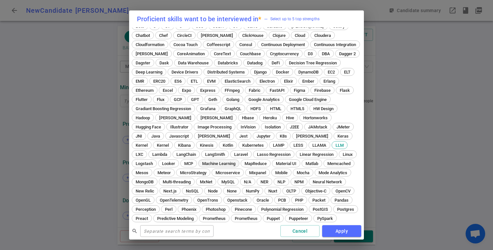
click at [200, 163] on span "Machine Learning" at bounding box center [219, 163] width 38 height 5
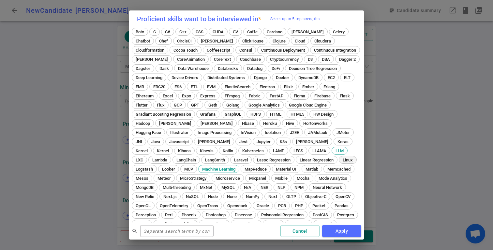
scroll to position [0, 0]
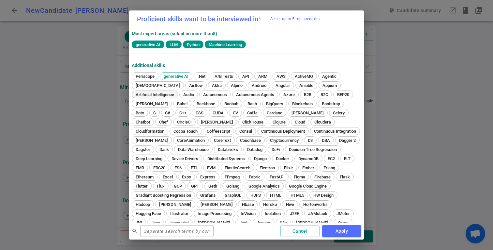
click at [146, 97] on div "Artificial Intelligence" at bounding box center [155, 94] width 46 height 8
click at [336, 229] on button "Apply" at bounding box center [341, 231] width 39 height 12
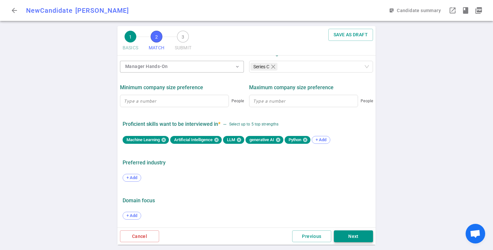
click at [359, 233] on button "Next" at bounding box center [353, 236] width 39 height 12
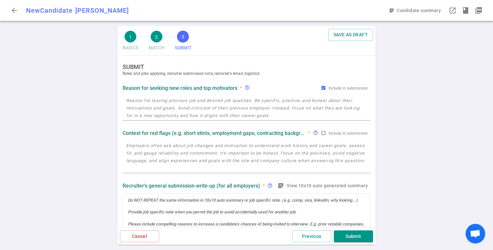
click at [228, 110] on textarea at bounding box center [246, 108] width 241 height 23
paste textarea ""Looking for a faster-paced environment, as the role turned out to be different…"
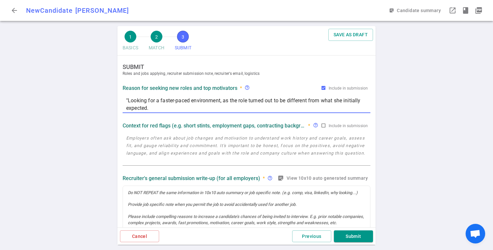
click at [128, 100] on textarea ""Looking for a faster-paced environment, as the role turned out to be different…" at bounding box center [246, 104] width 241 height 15
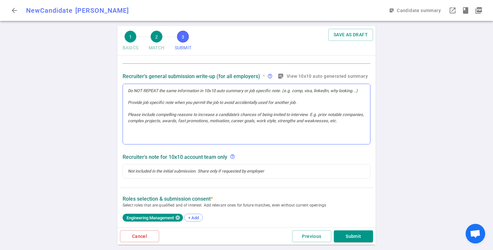
type textarea "Looking for a faster-paced environment, as the role turned out to be different …"
click at [172, 104] on div at bounding box center [246, 114] width 247 height 60
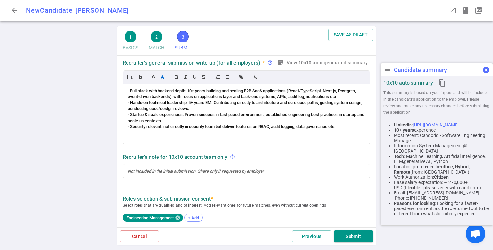
click at [486, 72] on span "cancel" at bounding box center [486, 70] width 8 height 8
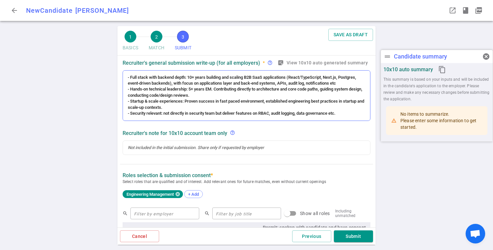
click at [130, 78] on span "- Full stack with backend depth: 10+ years building and scaling B2B SaaS applic…" at bounding box center [242, 80] width 229 height 11
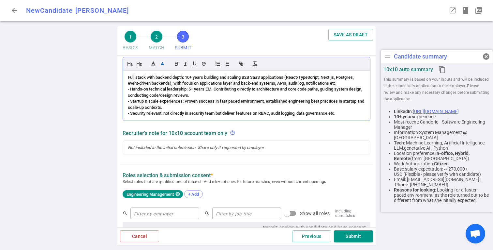
click at [131, 90] on span "- Hands-on technical leadership: 5+ years EM. Contributing directly to architec…" at bounding box center [246, 91] width 236 height 11
click at [130, 101] on span "- Startup & scale experiences: Proven success in fast paced environment, establ…" at bounding box center [246, 104] width 237 height 11
click at [130, 114] on span "- Security relevant: not directly in security team but deliver features on RBAC…" at bounding box center [232, 113] width 208 height 5
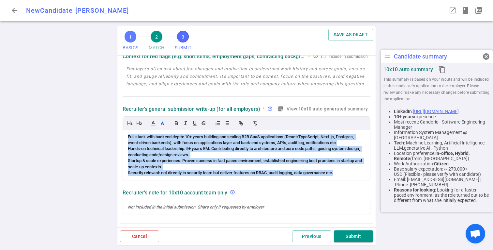
scroll to position [0, 0]
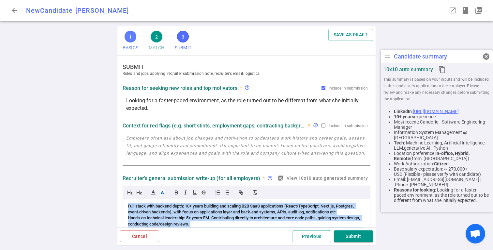
drag, startPoint x: 343, startPoint y: 115, endPoint x: 125, endPoint y: 49, distance: 228.4
click at [125, 49] on div "1 BASICS 2 MATCH 3 SUBMIT SAVE AS DRAFT SUBMIT Roles and jobs applying, recruit…" at bounding box center [246, 135] width 258 height 218
click at [226, 192] on line "button" at bounding box center [227, 192] width 3 height 0
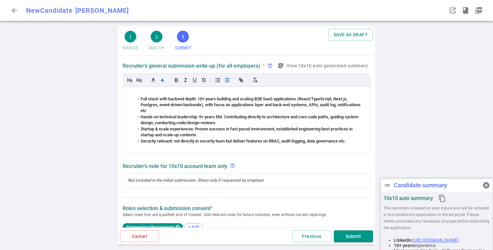
scroll to position [114, 0]
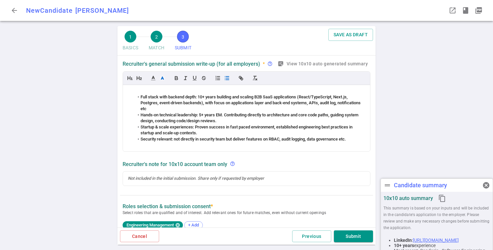
click at [109, 145] on div "1 BASICS 2 MATCH 3 SUBMIT SAVE AS DRAFT SUBMIT Roles and jobs applying, recruit…" at bounding box center [246, 137] width 493 height 223
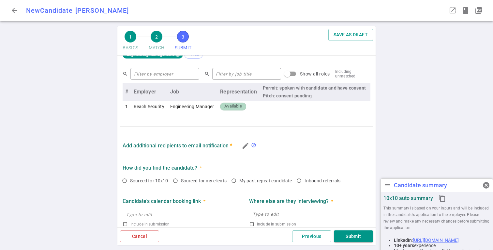
scroll to position [310, 0]
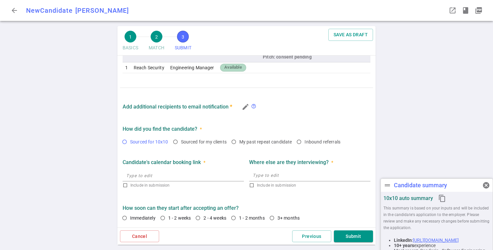
click at [127, 142] on input "Sourced for 10x10" at bounding box center [124, 141] width 11 height 11
radio input "true"
click at [198, 218] on input "2 - 4 weeks" at bounding box center [197, 217] width 11 height 11
radio input "true"
click at [163, 217] on input "1 - 2 weeks" at bounding box center [162, 217] width 11 height 11
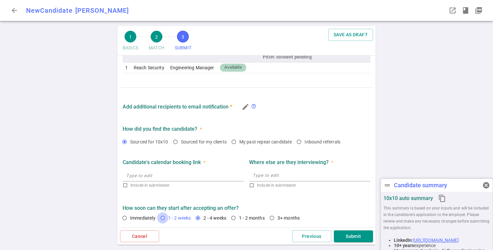
radio input "true"
click at [198, 218] on input "2 - 4 weeks" at bounding box center [197, 217] width 11 height 11
radio input "true"
click at [357, 234] on button "Submit" at bounding box center [353, 236] width 39 height 12
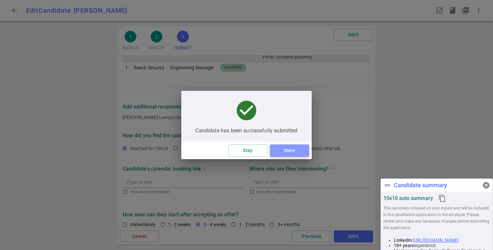
click at [283, 147] on button "Done" at bounding box center [289, 150] width 39 height 12
